Goal: Task Accomplishment & Management: Use online tool/utility

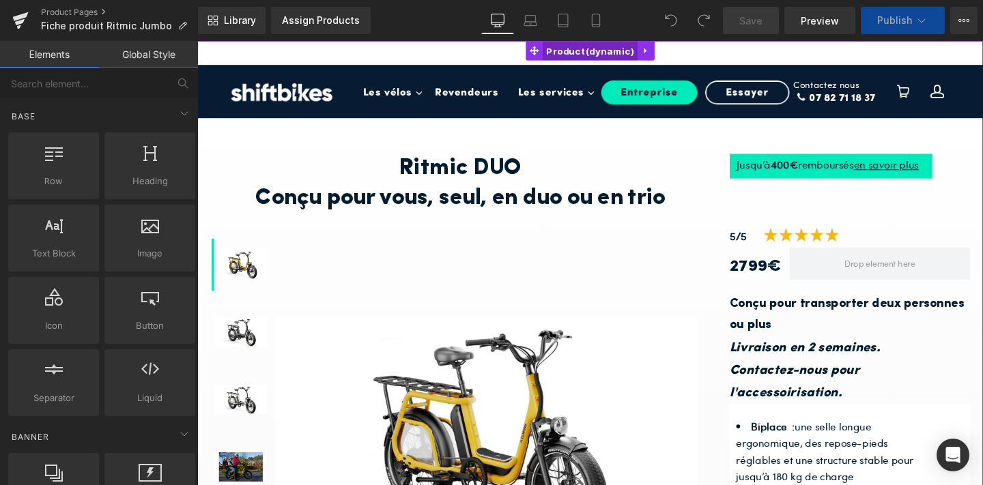
click at [602, 51] on span "Product" at bounding box center [611, 52] width 100 height 20
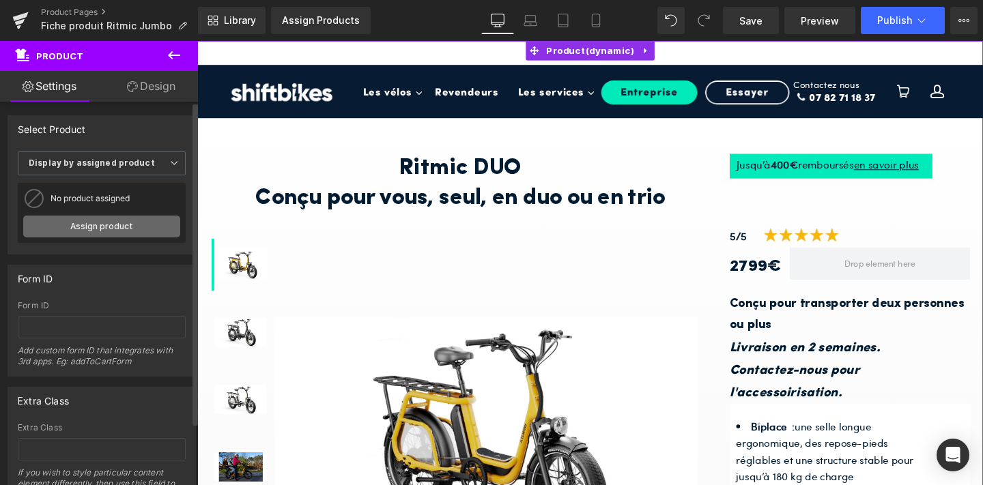
click at [78, 230] on link "Assign product" at bounding box center [101, 227] width 157 height 22
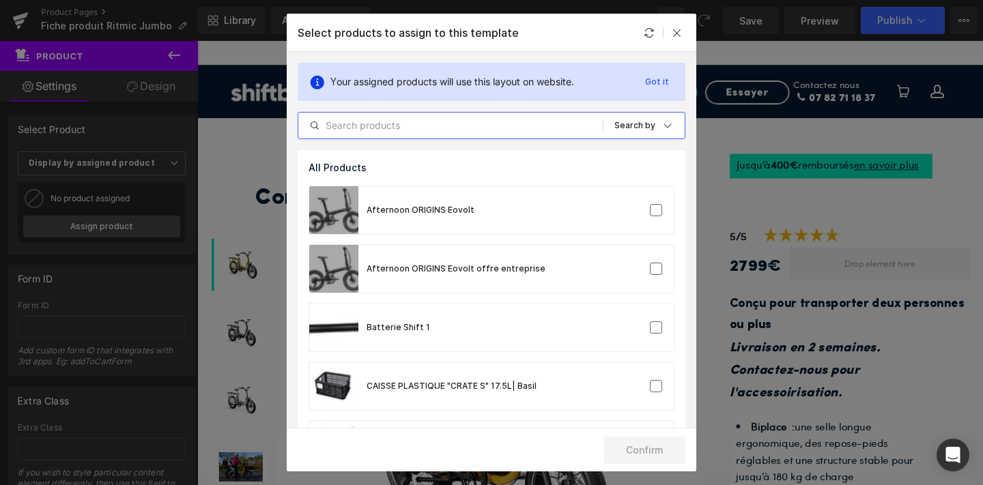
click at [386, 129] on input "text" at bounding box center [450, 125] width 304 height 16
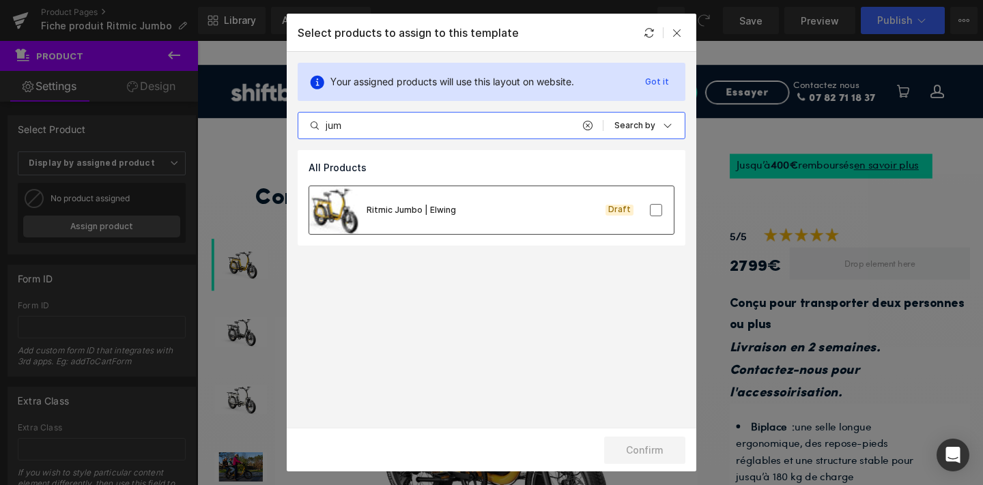
type input "jum"
click at [418, 210] on div "Ritmic Jumbo | Elwing" at bounding box center [411, 210] width 89 height 12
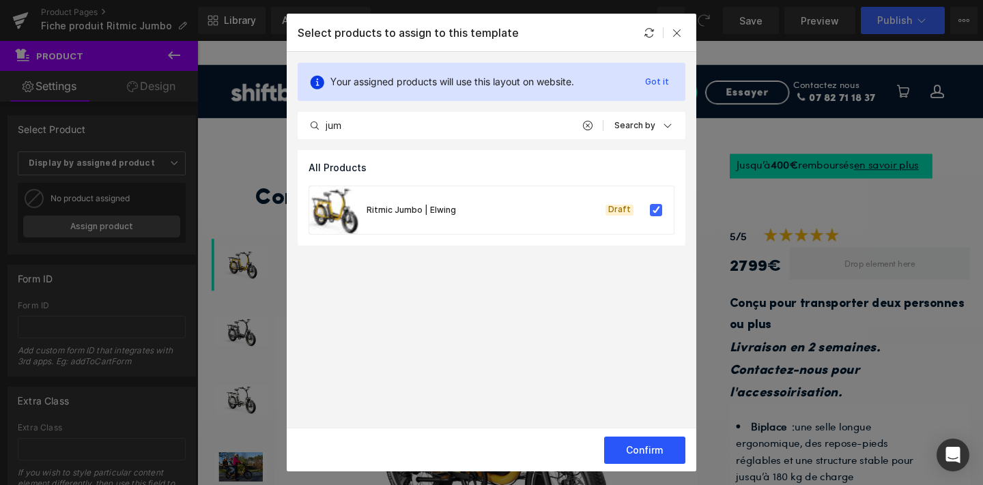
click at [626, 454] on button "Confirm" at bounding box center [644, 450] width 81 height 27
click at [614, 454] on button "Success" at bounding box center [637, 450] width 98 height 27
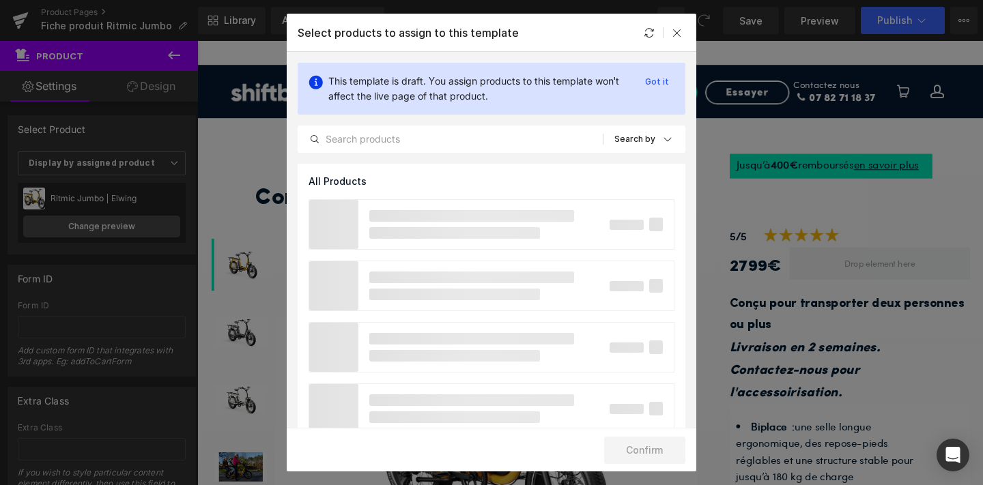
drag, startPoint x: 308, startPoint y: 132, endPoint x: 498, endPoint y: 162, distance: 192.1
click at [498, 162] on div "This template is draft. You assign products to this template won't affect the l…" at bounding box center [492, 108] width 410 height 112
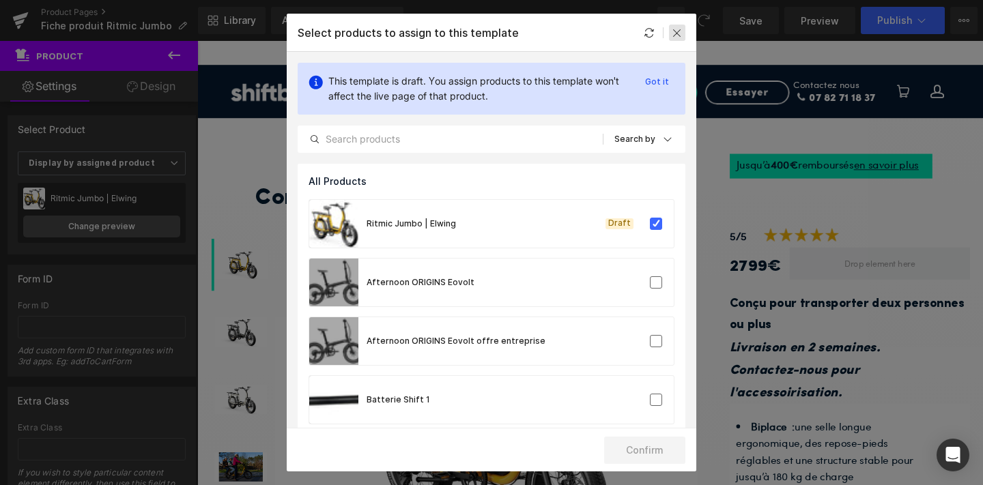
click at [680, 29] on icon at bounding box center [677, 32] width 11 height 11
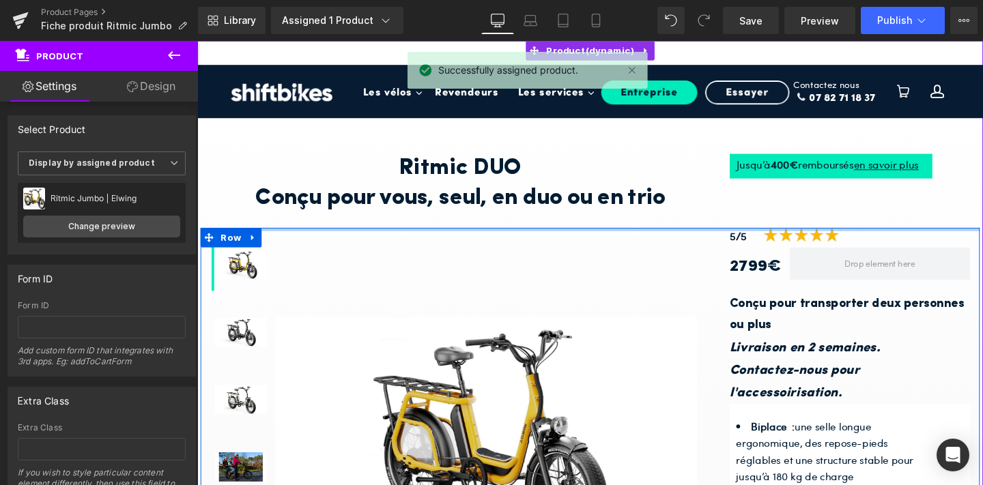
click at [575, 202] on h1 "Conçu pour vous, seul, en duo ou en trio" at bounding box center [474, 206] width 526 height 31
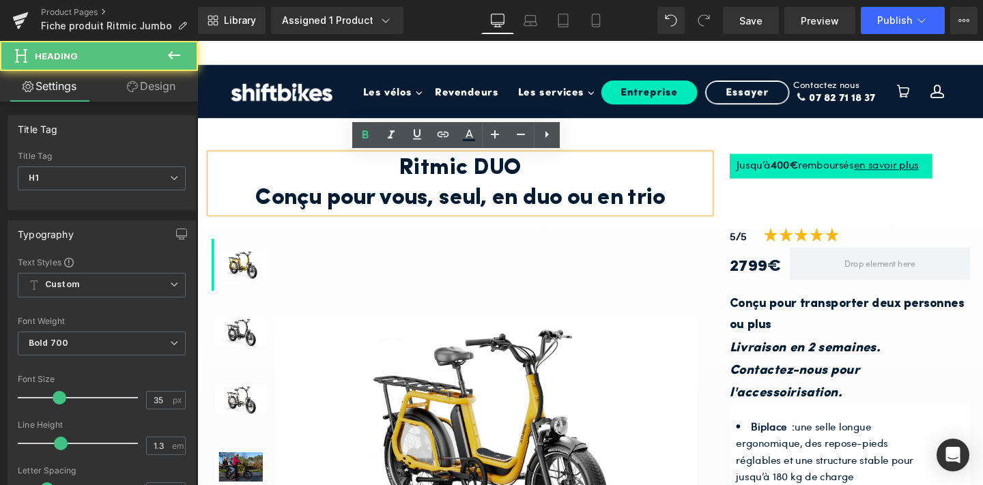
click at [534, 179] on h1 "Ritmic DUO" at bounding box center [474, 175] width 526 height 31
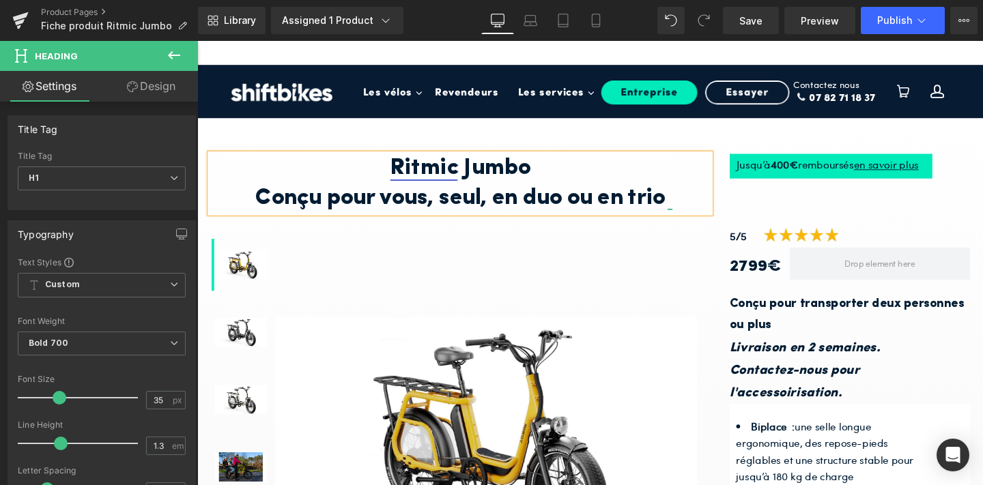
drag, startPoint x: 697, startPoint y: 205, endPoint x: 391, endPoint y: 208, distance: 306.6
click at [391, 208] on h1 "Conçu pour vous, seul, en duo ou en trio" at bounding box center [474, 206] width 526 height 31
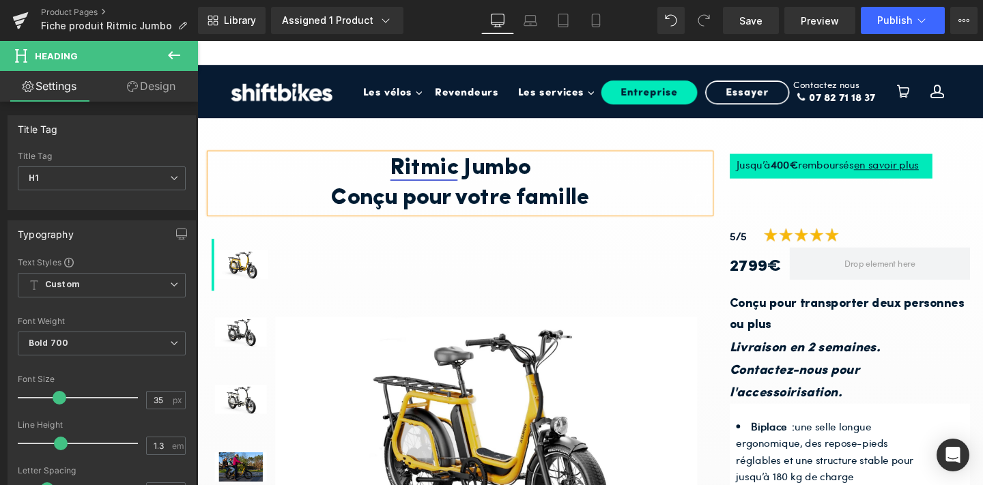
click at [797, 218] on div "Ritmic Jumbo Conçu pour votre famille Heading Heading Jusqu’à 4 00€ remboursés …" at bounding box center [610, 178] width 819 height 119
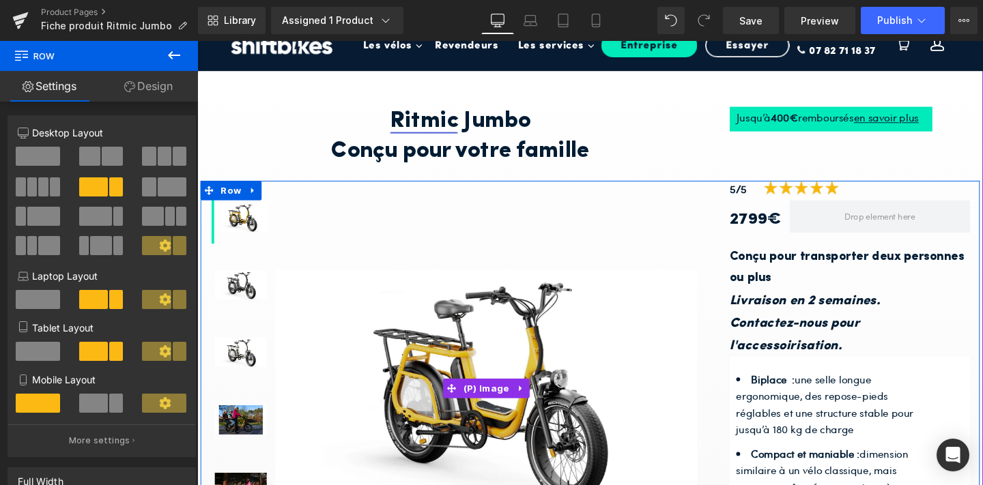
scroll to position [61, 0]
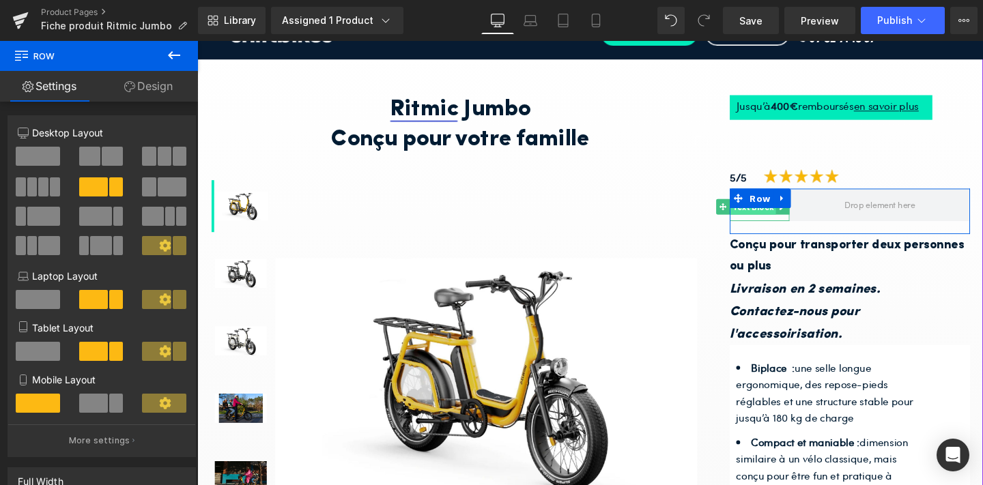
click at [774, 220] on span "Text Block" at bounding box center [781, 216] width 48 height 16
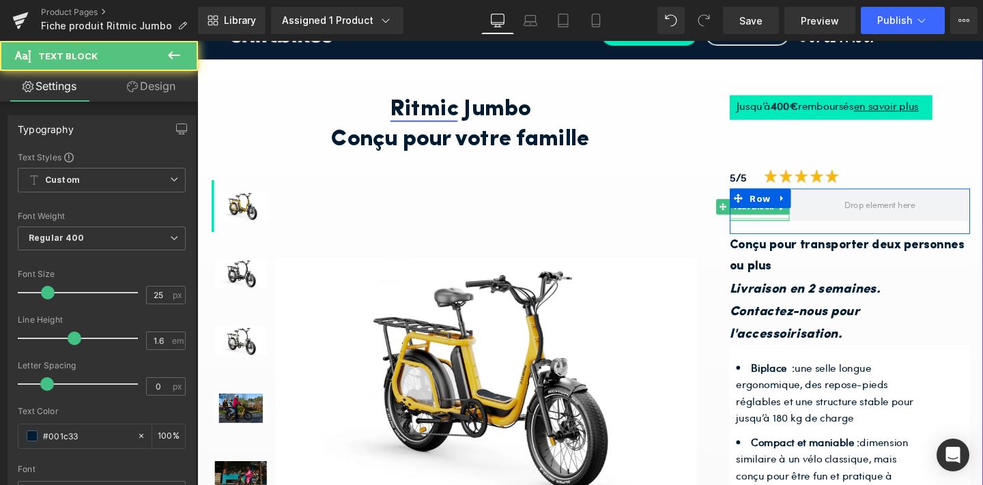
click at [784, 228] on div at bounding box center [788, 228] width 63 height 3
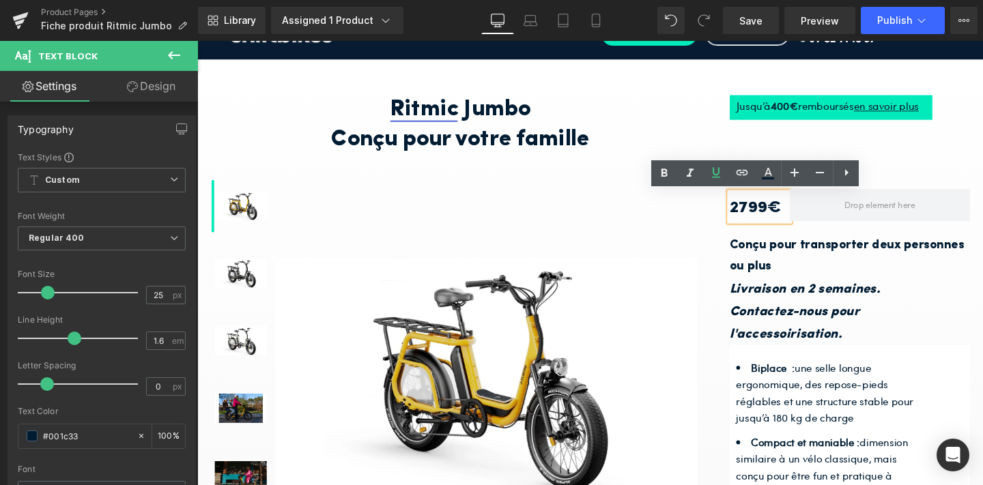
click at [781, 220] on strong "2799€" at bounding box center [784, 216] width 54 height 17
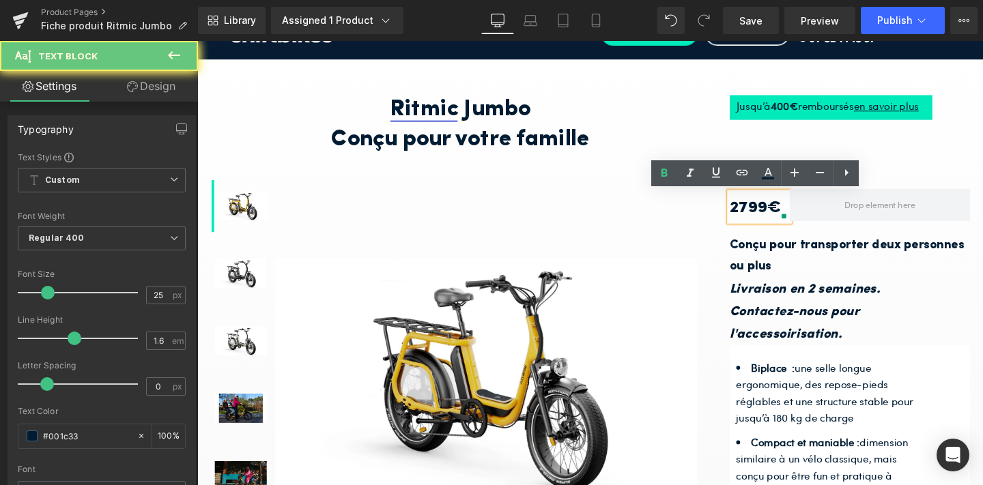
click at [778, 217] on strong "2799€" at bounding box center [784, 216] width 54 height 17
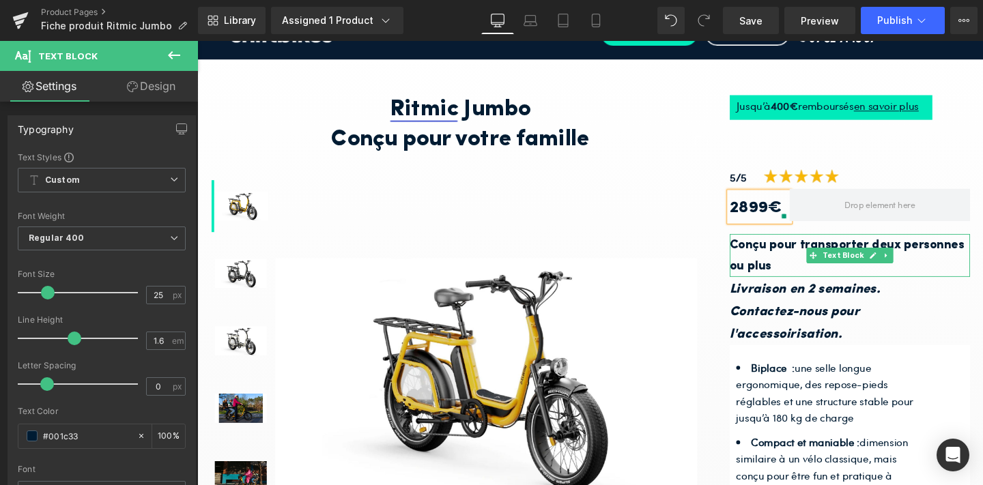
click at [793, 273] on b "Conçu pour transporter deux personnes ou plus" at bounding box center [880, 268] width 246 height 36
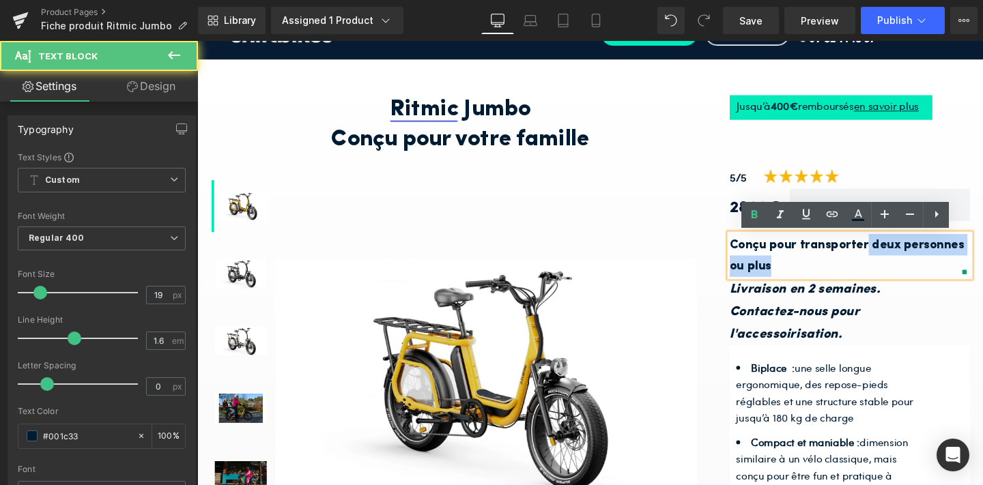
drag, startPoint x: 899, startPoint y: 253, endPoint x: 941, endPoint y: 279, distance: 49.6
click at [941, 279] on p "Conçu pour transporter deux personnes ou plus" at bounding box center [883, 267] width 253 height 46
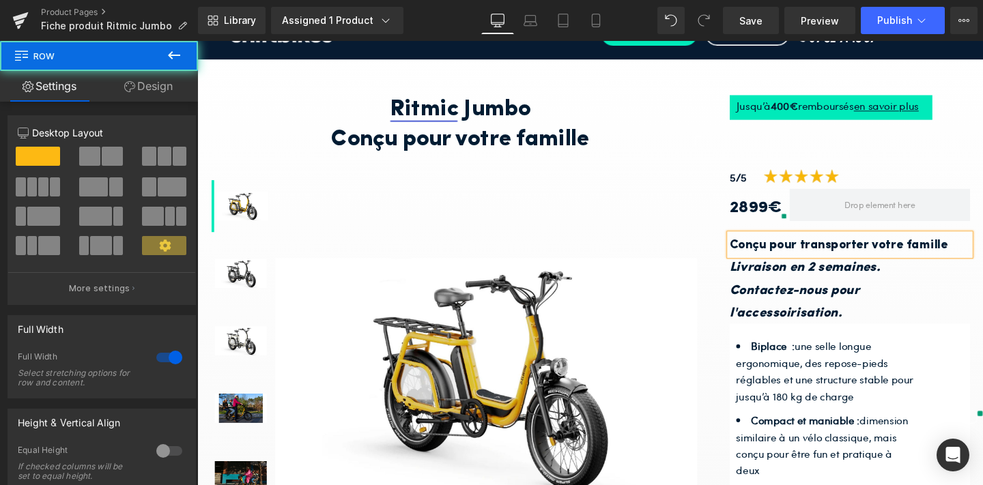
click at [982, 233] on div "Ritmic Jumbo Conçu pour votre famille Heading Heading Jusqu’à 4 00€ remboursés …" at bounding box center [610, 370] width 826 height 626
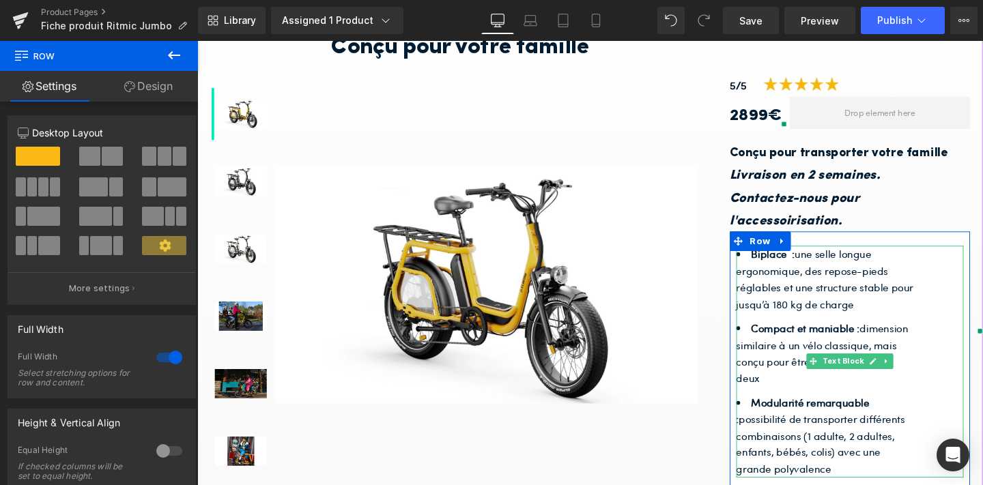
scroll to position [196, 0]
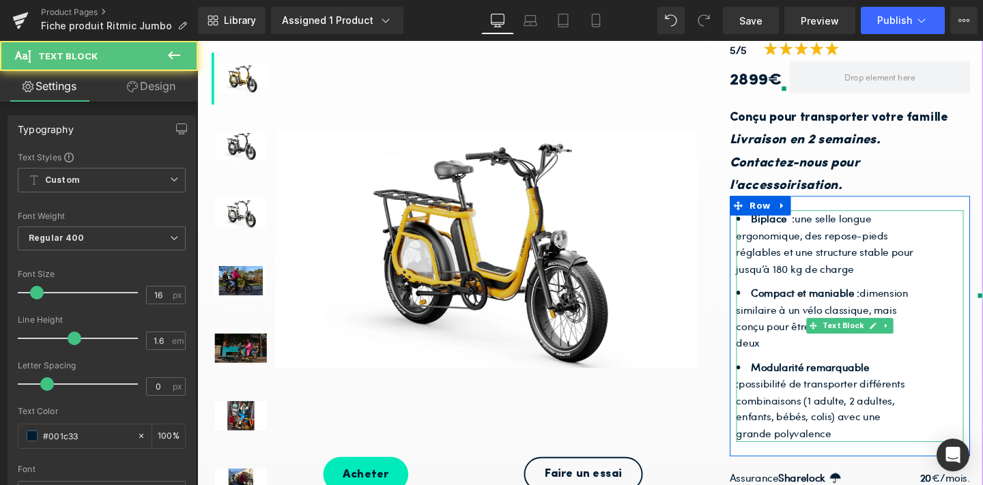
click at [847, 272] on li "Biplace : une selle longue ergonomique, des repose-pieds réglables et une struc…" at bounding box center [858, 254] width 188 height 70
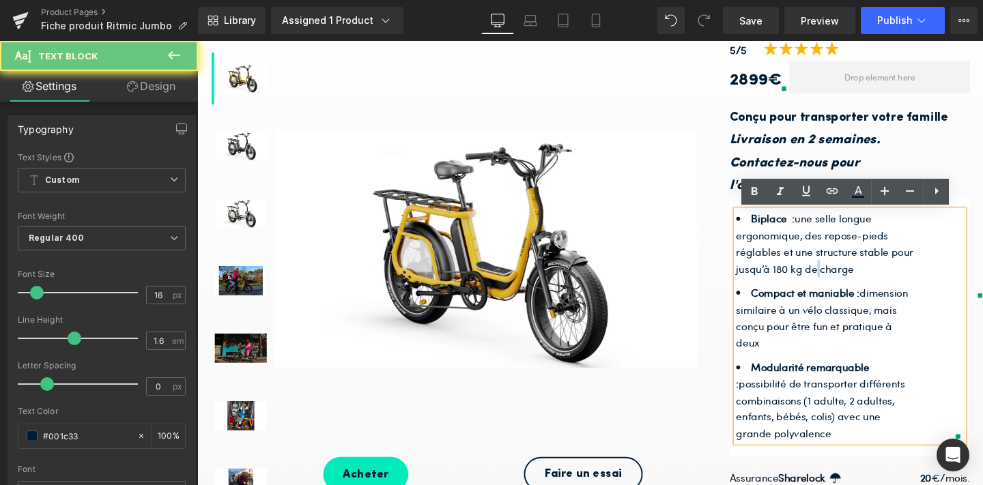
click at [847, 272] on li "Biplace : une selle longue ergonomique, des repose-pieds réglables et une struc…" at bounding box center [858, 254] width 188 height 70
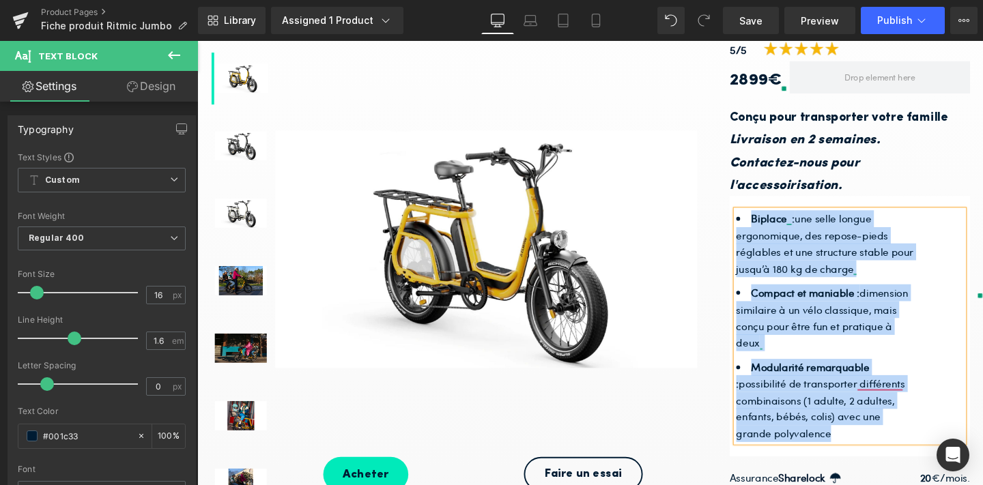
copy ul "Biplace : une selle longue ergonomique, des repose-pieds réglables et une struc…"
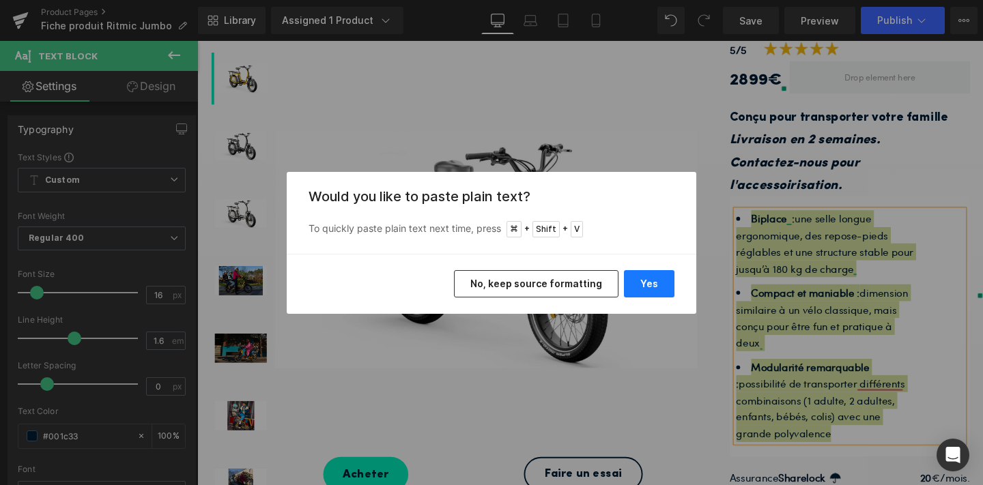
click at [653, 290] on button "Yes" at bounding box center [649, 283] width 51 height 27
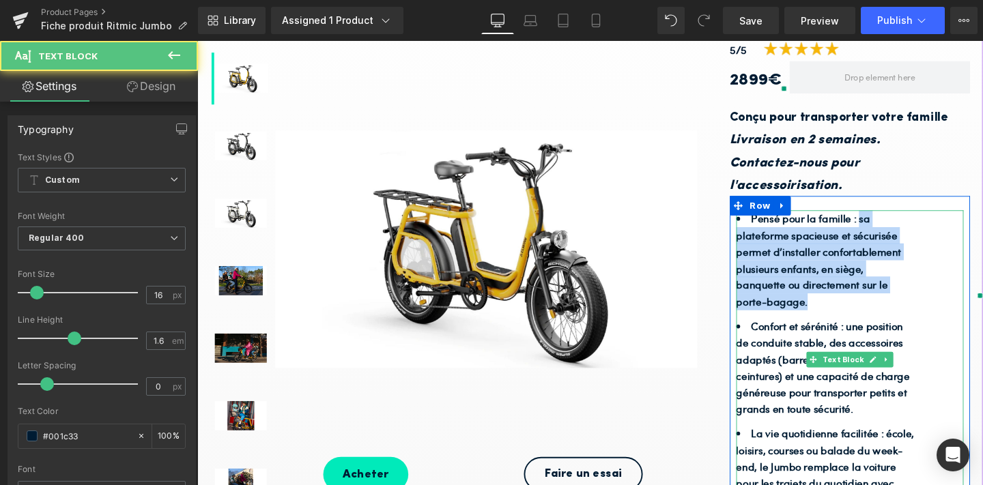
drag, startPoint x: 892, startPoint y: 229, endPoint x: 896, endPoint y: 307, distance: 78.6
click at [896, 307] on li "Pensé pour la famille : sa plateforme spacieuse et sécurisée permet d’installer…" at bounding box center [858, 271] width 188 height 105
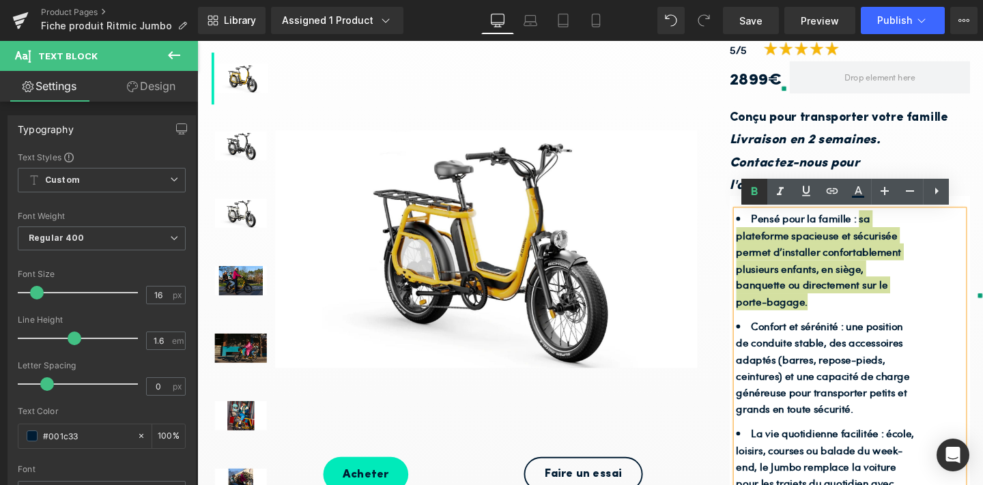
click at [757, 188] on icon at bounding box center [755, 191] width 6 height 8
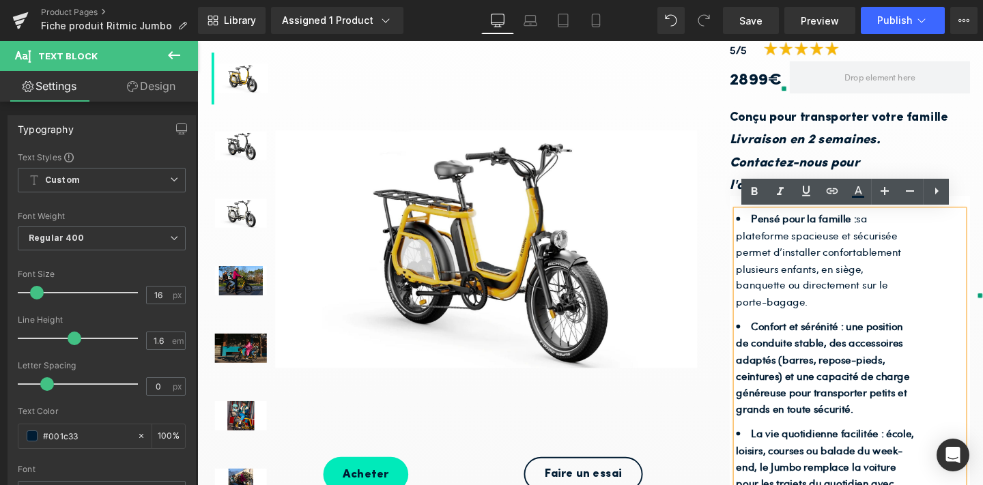
scroll to position [291, 0]
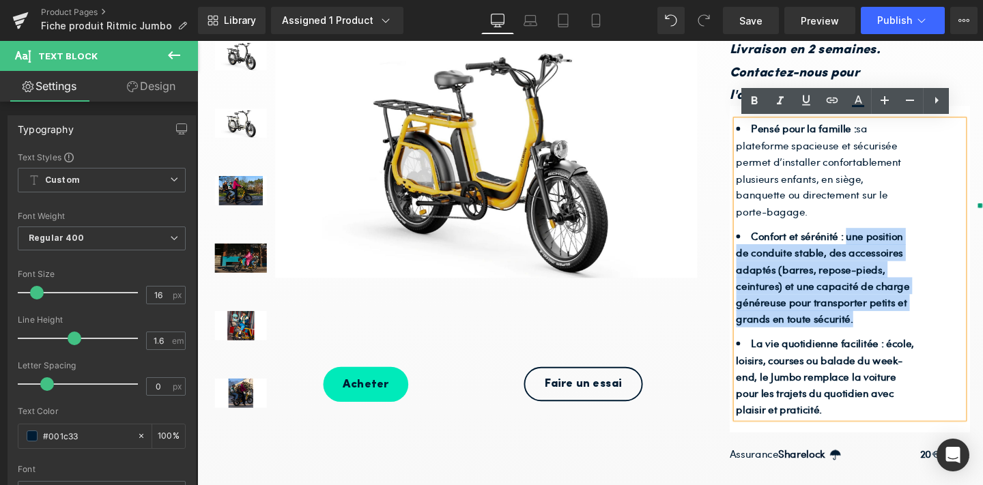
drag, startPoint x: 881, startPoint y: 249, endPoint x: 905, endPoint y: 341, distance: 95.0
click at [905, 341] on li "Confort et sérénité : une position de conduite stable, des accessoires adaptés …" at bounding box center [858, 290] width 188 height 105
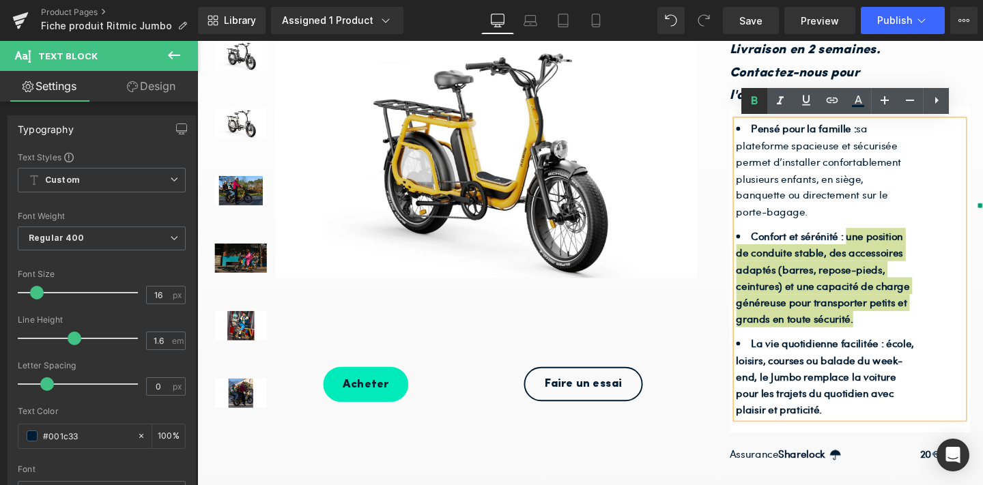
click at [752, 109] on icon at bounding box center [754, 101] width 16 height 16
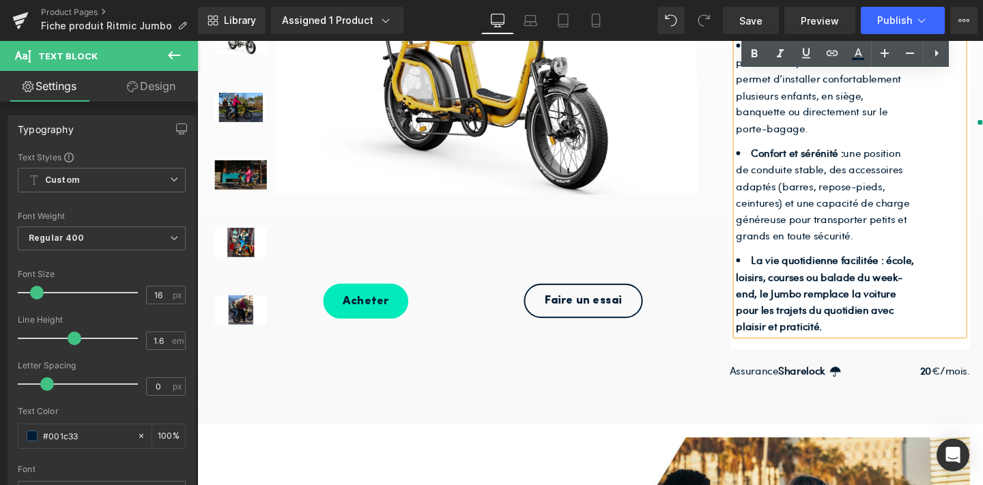
scroll to position [385, 0]
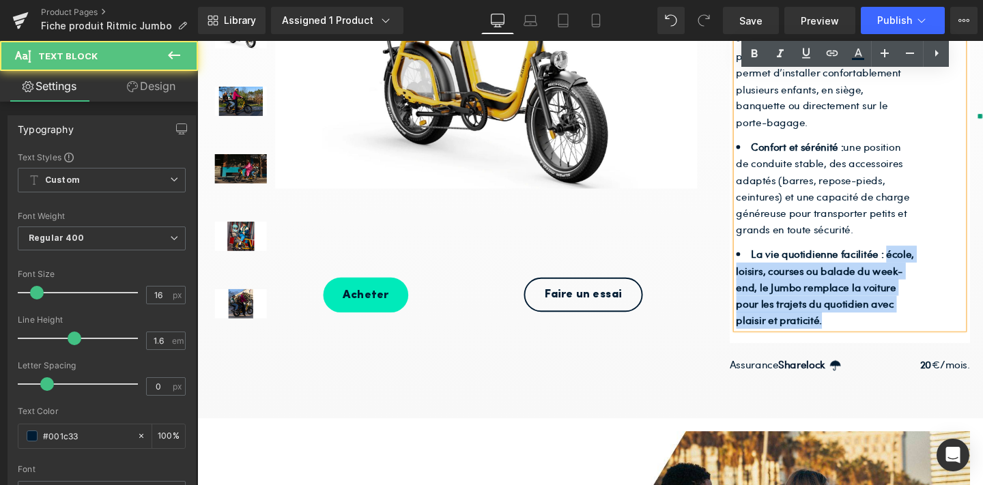
drag, startPoint x: 922, startPoint y: 268, endPoint x: 927, endPoint y: 328, distance: 60.3
click at [927, 328] on li "La vie quotidienne facilitée : école, loisirs, courses ou balade du week-end, l…" at bounding box center [858, 299] width 188 height 87
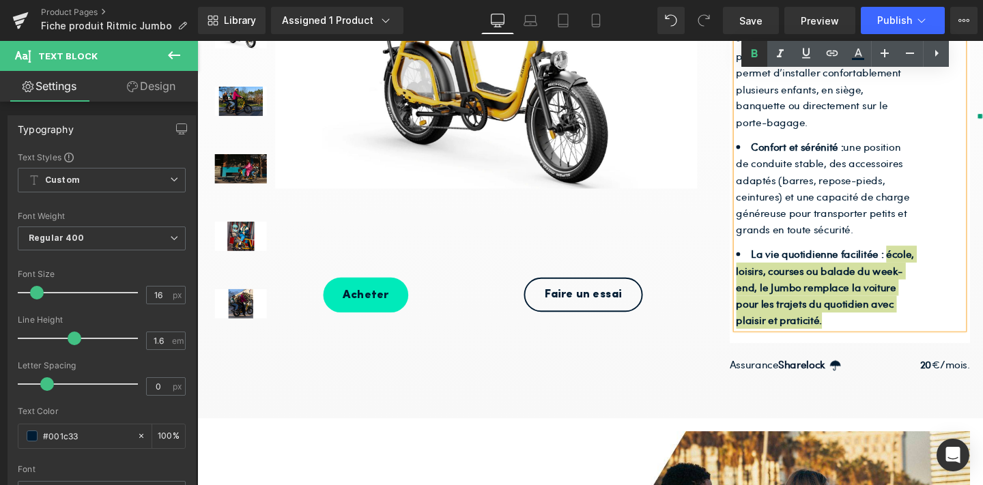
click at [752, 52] on icon at bounding box center [755, 53] width 6 height 8
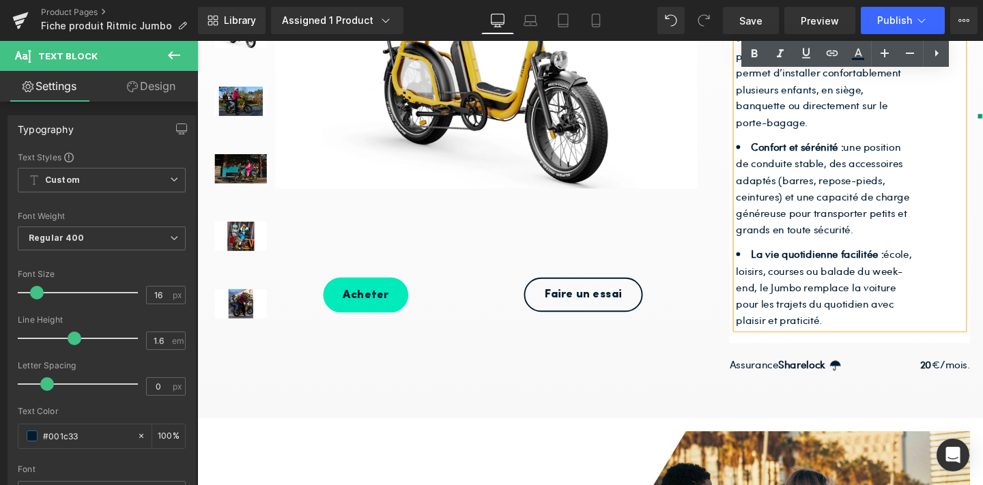
click at [878, 169] on li "Confort et sérénité : une position de conduite stable, des accessoires adaptés …" at bounding box center [858, 195] width 188 height 105
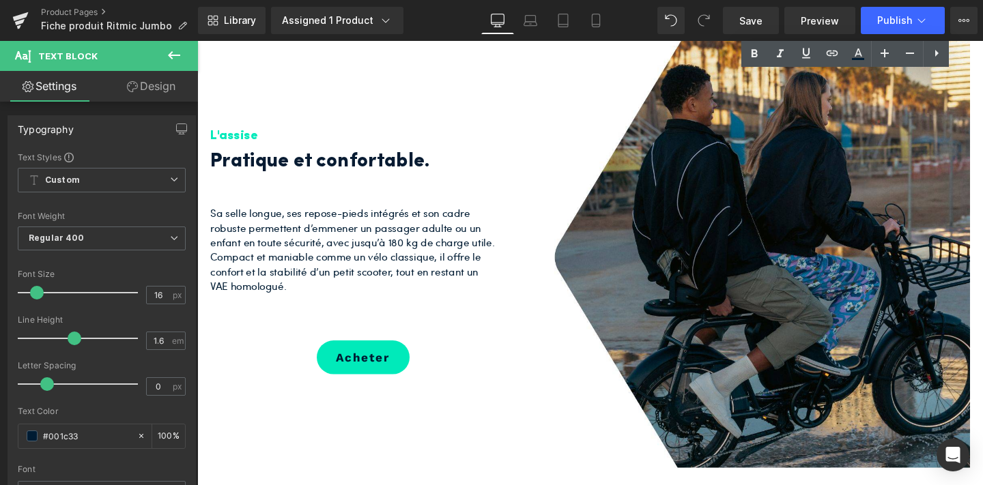
scroll to position [817, 0]
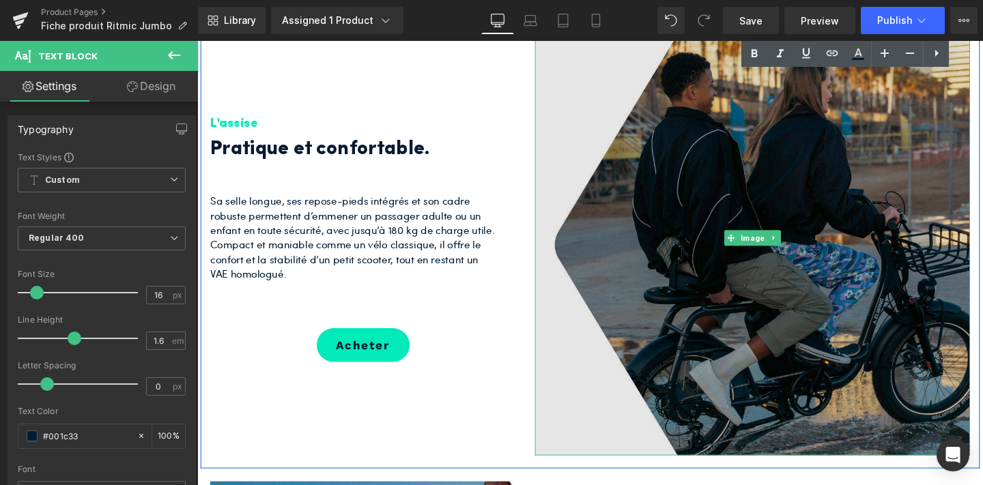
click at [720, 257] on img at bounding box center [780, 248] width 457 height 457
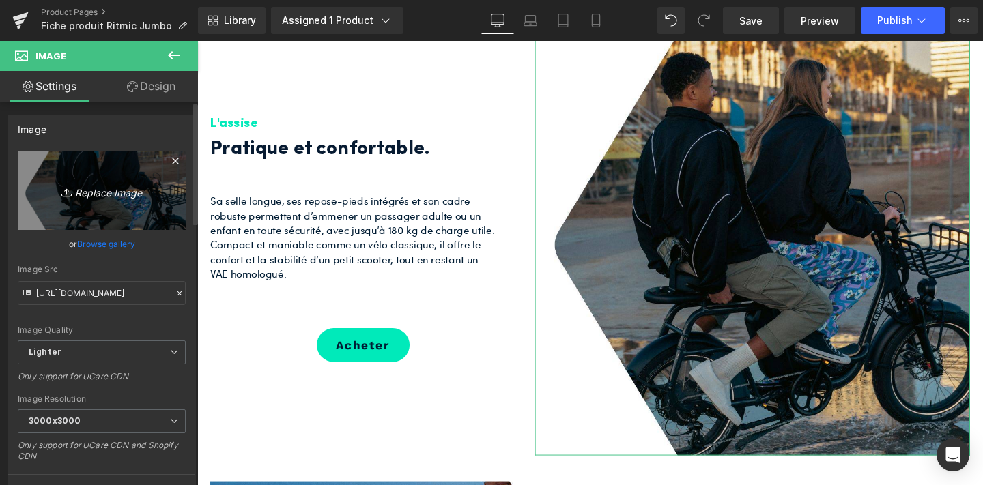
click at [90, 193] on icon "Replace Image" at bounding box center [101, 190] width 109 height 17
type input "C:\fakepath\3.jpg"
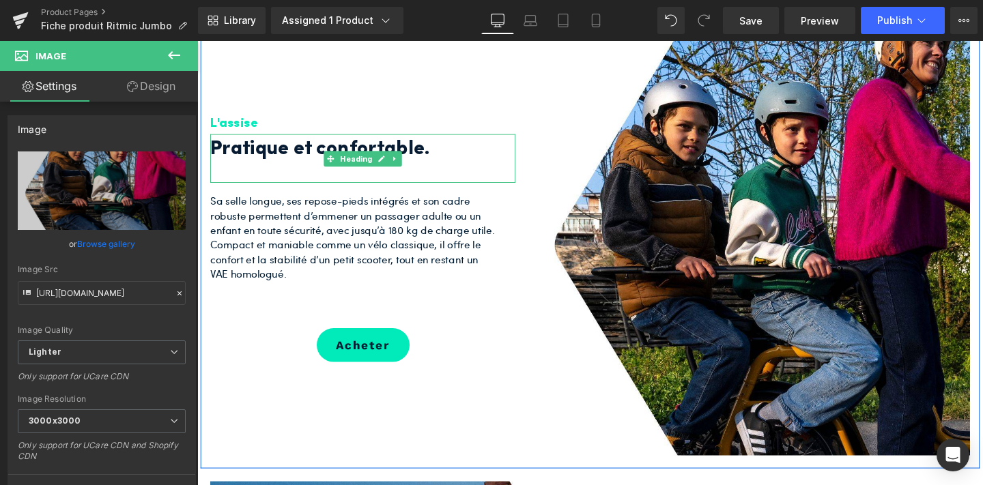
click at [289, 151] on h2 "Pratique et confortable." at bounding box center [361, 155] width 300 height 33
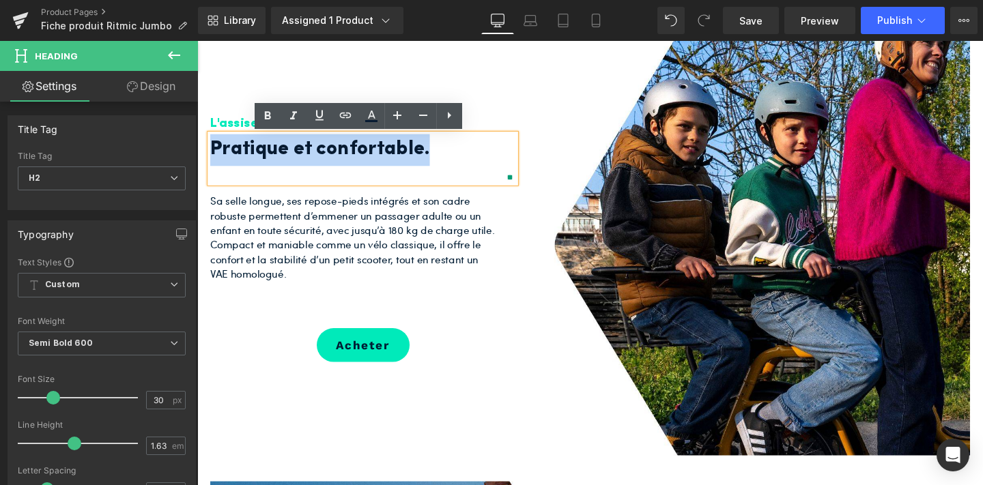
drag, startPoint x: 448, startPoint y: 162, endPoint x: 203, endPoint y: 166, distance: 245.1
click at [203, 166] on div "L'assise Heading Pratique et confortable. Heading Sa selle longue, ses repose-p…" at bounding box center [371, 210] width 341 height 380
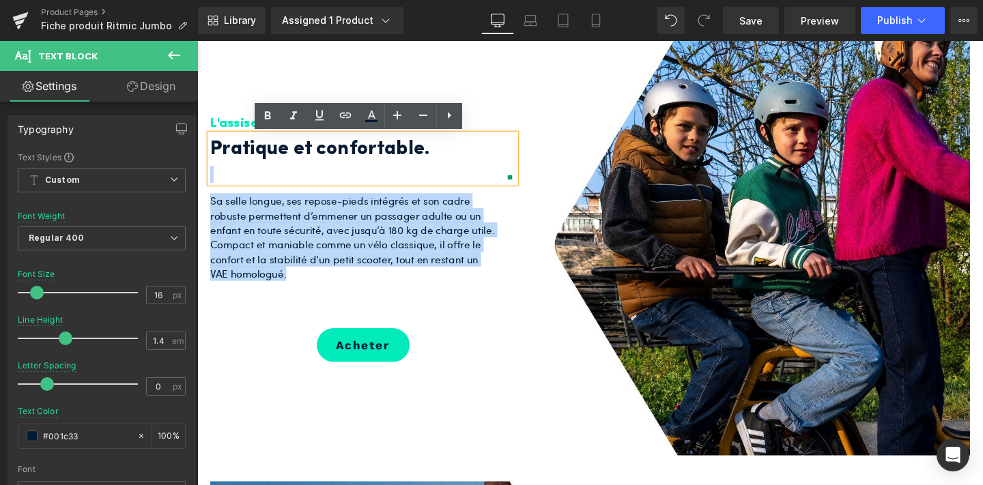
drag, startPoint x: 293, startPoint y: 287, endPoint x: 214, endPoint y: 155, distance: 154.3
click at [214, 155] on div "L'assise Heading Pratique et confortable. Heading Sa selle longue, ses repose-p…" at bounding box center [371, 210] width 341 height 380
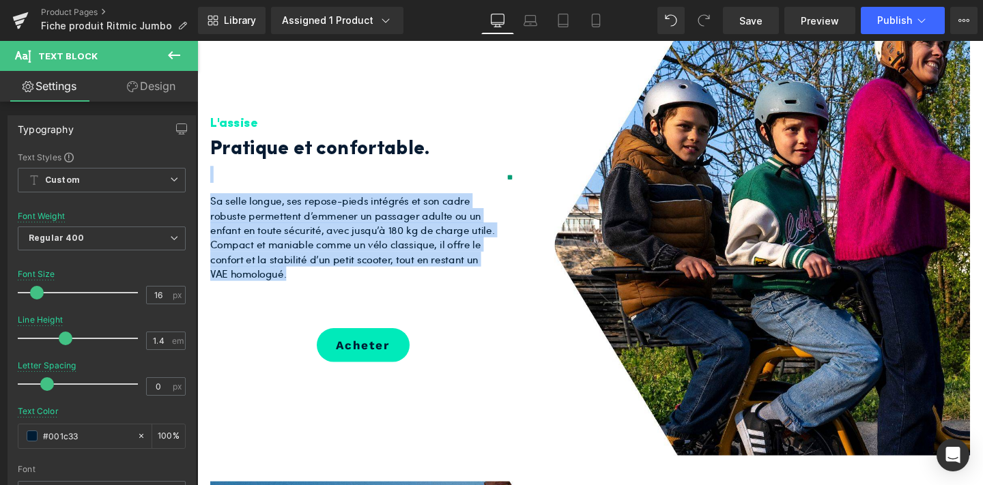
copy div "Heading Sa selle longue, ses repose-pieds intégrés et son cadre robuste permett…"
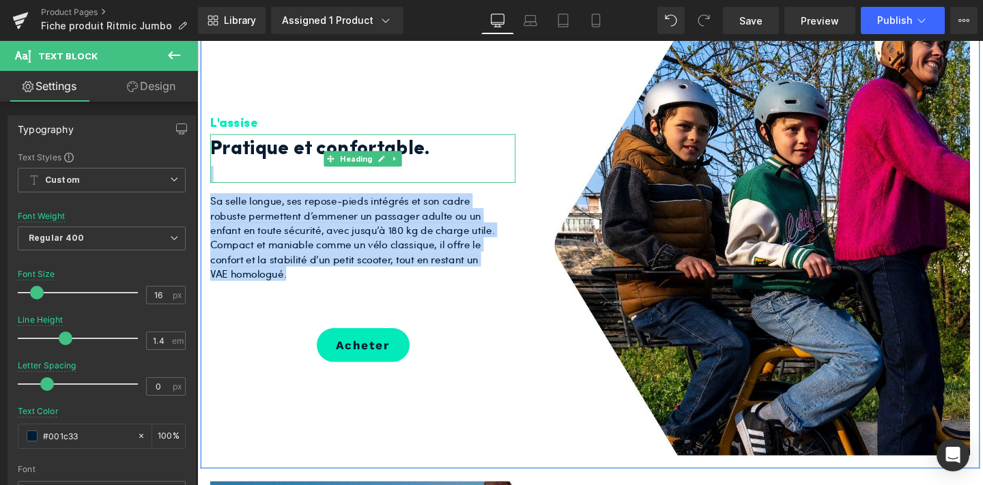
click at [354, 151] on h2 "Pratique et confortable." at bounding box center [361, 155] width 300 height 33
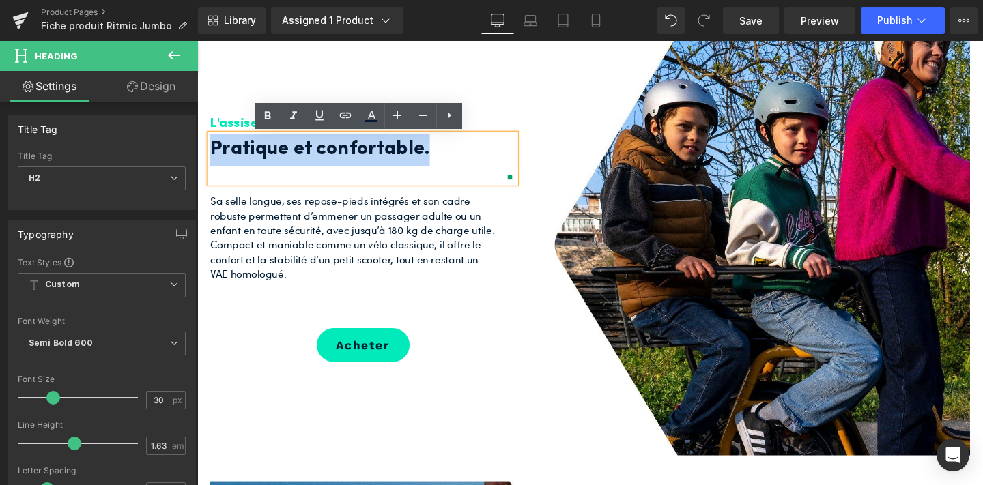
drag, startPoint x: 452, startPoint y: 157, endPoint x: 212, endPoint y: 160, distance: 239.7
click at [212, 160] on h2 "Pratique et confortable." at bounding box center [361, 155] width 300 height 33
